Goal: Task Accomplishment & Management: Manage account settings

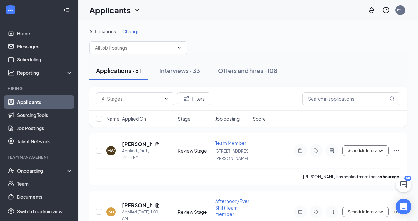
click at [132, 32] on span "Change" at bounding box center [130, 31] width 17 height 6
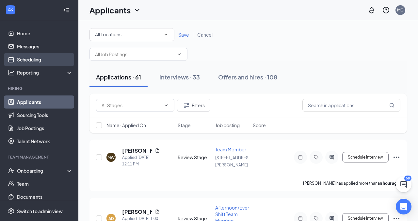
click at [41, 58] on link "Scheduling" at bounding box center [45, 59] width 56 height 13
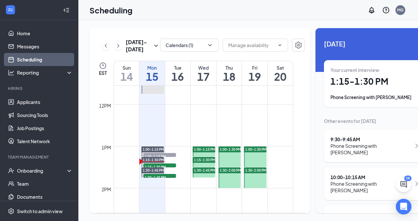
scroll to position [484, 0]
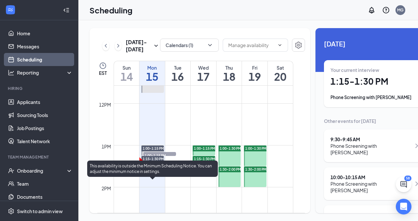
click at [171, 179] on span "1:30-1:45 PM" at bounding box center [159, 176] width 33 height 7
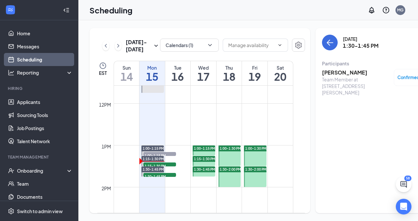
click at [329, 72] on h3 "[PERSON_NAME]" at bounding box center [356, 72] width 69 height 7
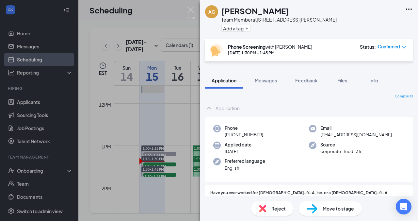
click at [33, 103] on div "AG [PERSON_NAME] Team Member at [STREET_ADDRESS][PERSON_NAME] Add a tag Phone S…" at bounding box center [209, 110] width 418 height 221
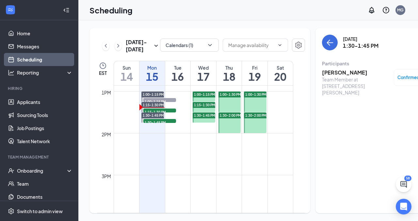
scroll to position [538, 0]
click at [39, 101] on link "Applicants" at bounding box center [45, 101] width 56 height 13
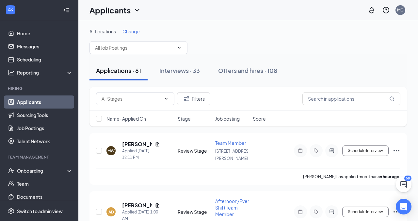
click at [137, 30] on span "Change" at bounding box center [130, 31] width 17 height 6
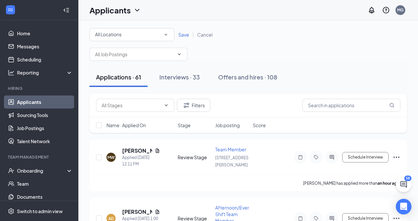
click at [166, 33] on icon "SmallChevronDown" at bounding box center [166, 35] width 6 height 6
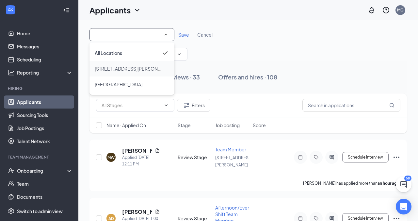
click at [124, 70] on span "[STREET_ADDRESS][PERSON_NAME]" at bounding box center [135, 69] width 80 height 6
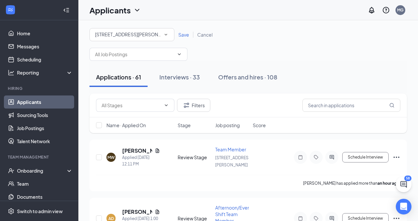
click at [182, 34] on span "Save" at bounding box center [183, 35] width 11 height 6
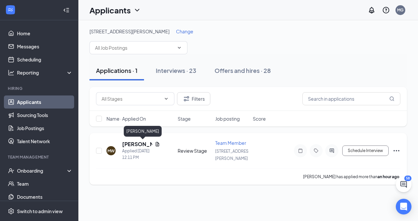
click at [139, 143] on h5 "[PERSON_NAME]" at bounding box center [137, 143] width 30 height 7
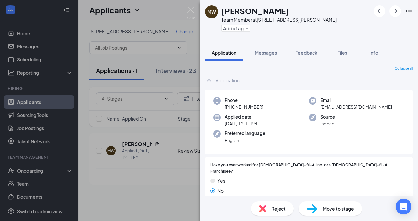
click at [336, 209] on span "Move to stage" at bounding box center [337, 208] width 31 height 7
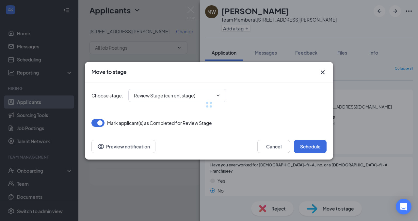
type input "Phone Screening (next stage)"
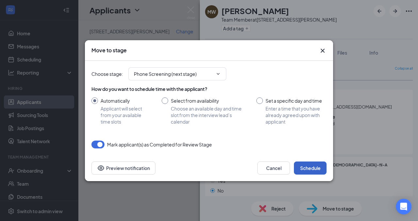
click at [311, 168] on button "Schedule" at bounding box center [310, 167] width 33 height 13
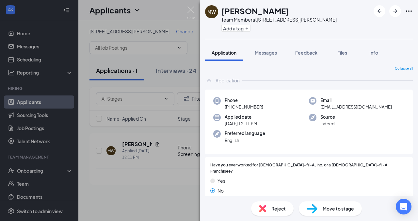
click at [150, 161] on div "MW [PERSON_NAME] Team Member at [STREET_ADDRESS][PERSON_NAME] Add a tag Applica…" at bounding box center [209, 110] width 418 height 221
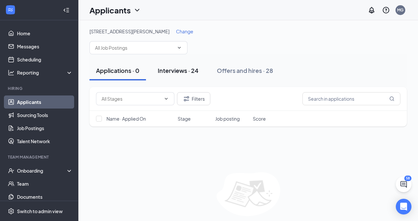
click at [182, 70] on div "Interviews · 24" at bounding box center [178, 70] width 41 height 8
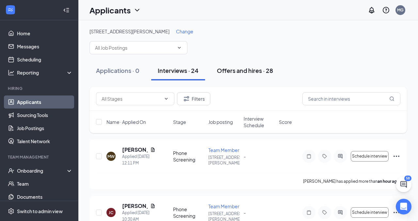
click at [240, 71] on div "Offers and hires · 28" at bounding box center [245, 70] width 56 height 8
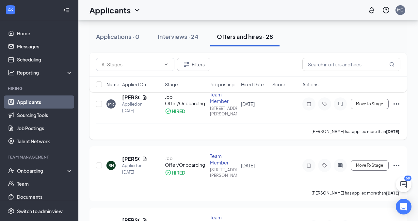
scroll to position [53, 0]
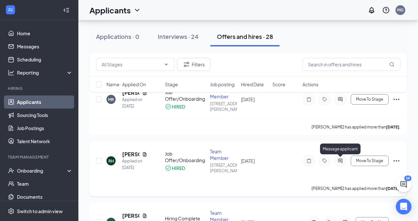
click at [339, 162] on icon "ActiveChat" at bounding box center [340, 160] width 8 height 5
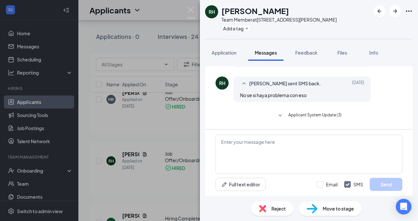
scroll to position [179, 0]
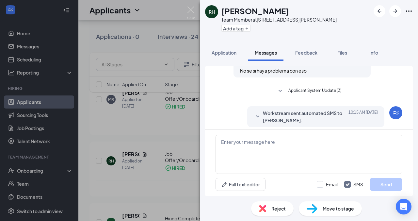
scroll to position [208, 0]
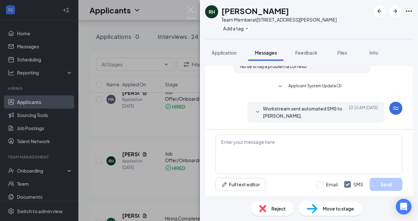
click at [257, 114] on icon "SmallChevronDown" at bounding box center [258, 112] width 8 height 8
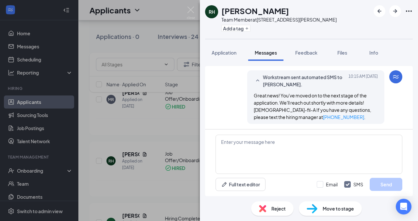
scroll to position [241, 0]
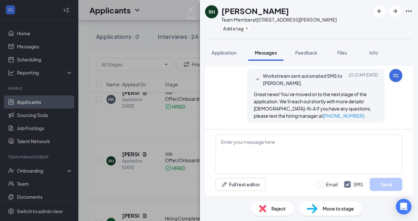
click at [257, 79] on icon "SmallChevronUp" at bounding box center [257, 79] width 3 height 2
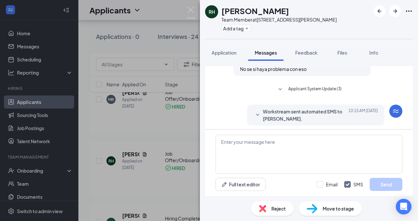
scroll to position [208, 0]
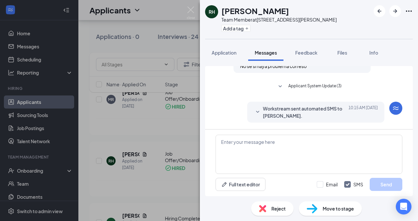
click at [174, 132] on div "RH [PERSON_NAME] Team Member at [STREET_ADDRESS][PERSON_NAME] Add a tag Applica…" at bounding box center [209, 110] width 418 height 221
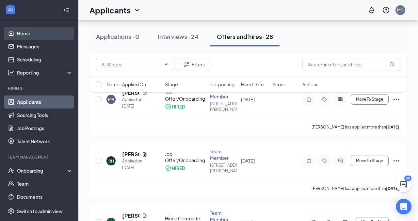
click at [31, 32] on link "Home" at bounding box center [45, 33] width 56 height 13
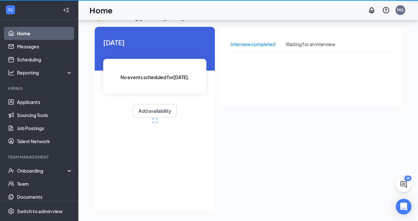
scroll to position [14, 0]
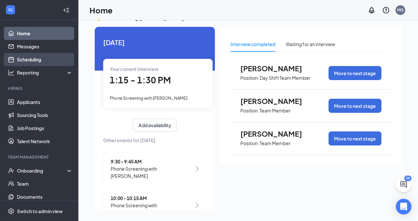
click at [33, 58] on link "Scheduling" at bounding box center [45, 59] width 56 height 13
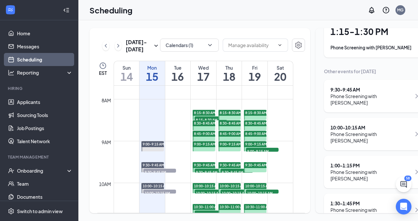
scroll to position [54, 0]
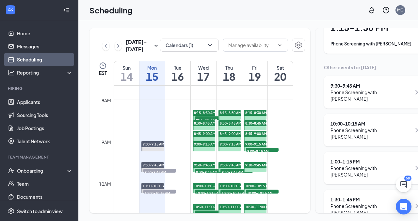
click at [341, 196] on div "1:30 - 1:45 PM" at bounding box center [370, 199] width 81 height 7
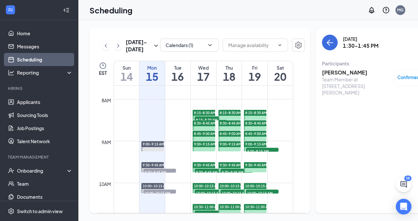
click at [327, 72] on h3 "[PERSON_NAME]" at bounding box center [356, 72] width 69 height 7
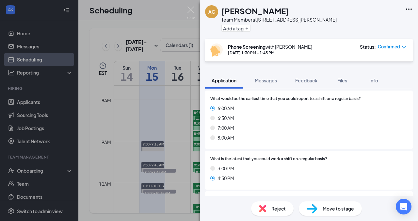
scroll to position [251, 0]
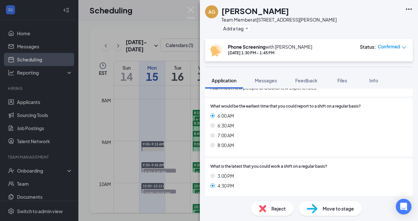
click at [166, 65] on div "AG [PERSON_NAME] Team Member at [STREET_ADDRESS][PERSON_NAME] Add a tag Phone S…" at bounding box center [209, 110] width 418 height 221
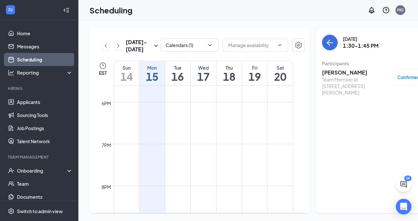
scroll to position [738, 0]
click at [45, 104] on link "Applicants" at bounding box center [45, 101] width 56 height 13
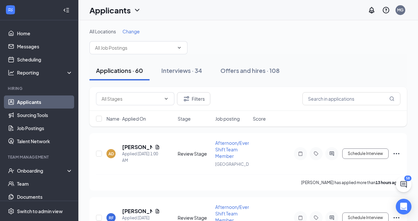
click at [132, 28] on span "Change" at bounding box center [130, 31] width 17 height 6
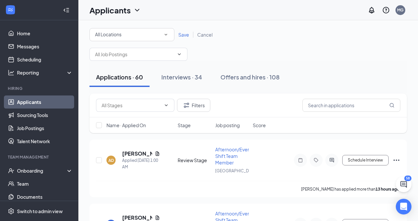
click at [168, 33] on icon "SmallChevronDown" at bounding box center [166, 35] width 6 height 6
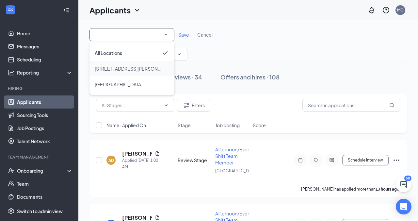
click at [145, 69] on div "[STREET_ADDRESS][PERSON_NAME]" at bounding box center [132, 69] width 74 height 8
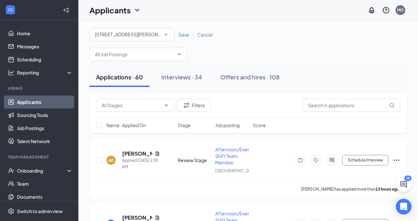
click at [183, 35] on span "Save" at bounding box center [183, 35] width 11 height 6
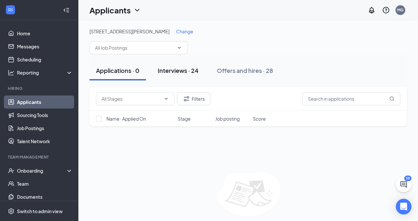
click at [172, 70] on div "Interviews · 24" at bounding box center [178, 70] width 41 height 8
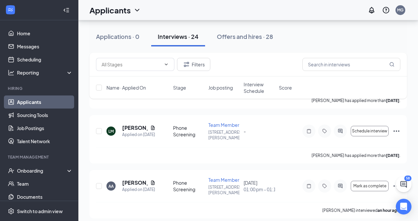
scroll to position [753, 0]
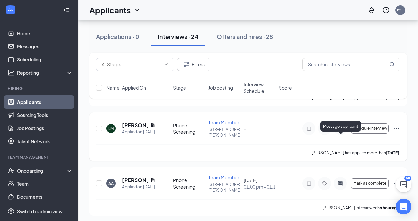
click at [339, 130] on icon "ActiveChat" at bounding box center [340, 128] width 4 height 4
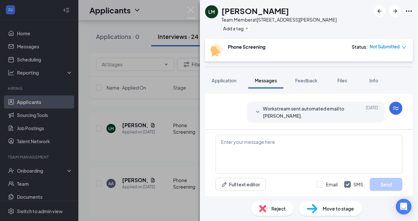
scroll to position [187, 0]
